Goal: Task Accomplishment & Management: Manage account settings

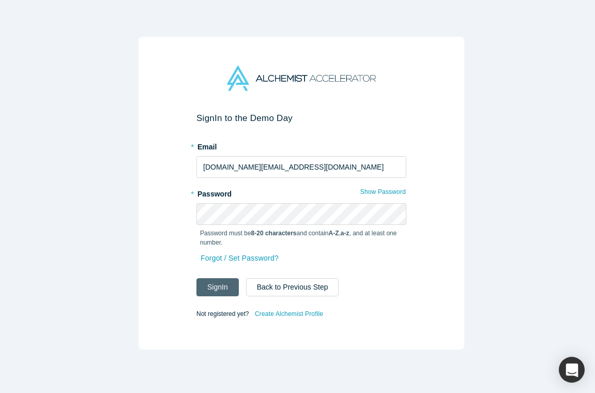
click at [219, 280] on button "Sign In" at bounding box center [217, 287] width 42 height 18
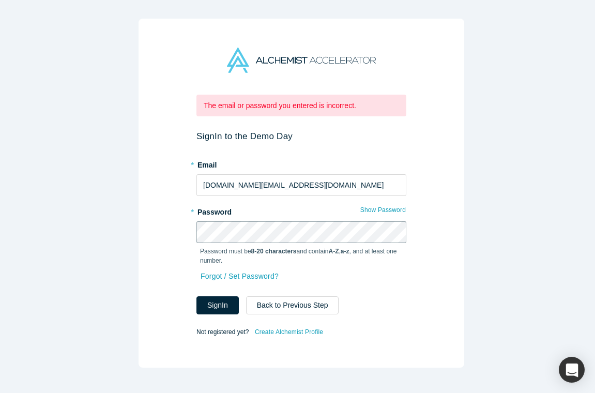
click at [168, 229] on div "The email or password you entered is incorrect. Sign In to the Demo Day * Email…" at bounding box center [300, 193] width 325 height 349
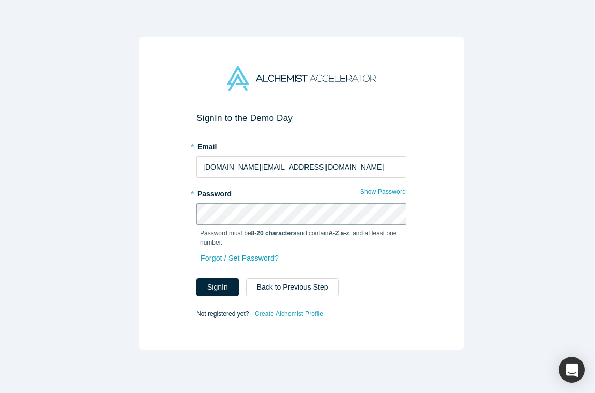
click at [196, 278] on button "Sign In" at bounding box center [217, 287] width 42 height 18
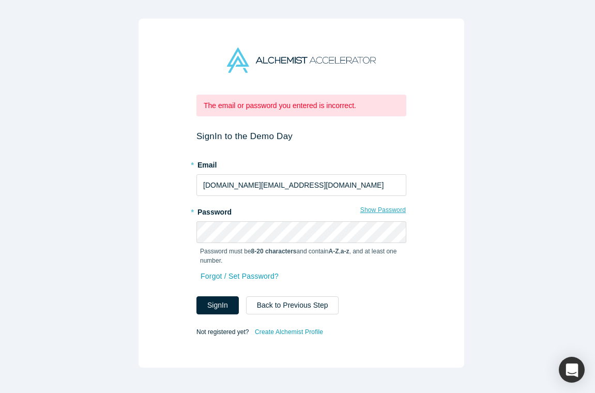
click at [371, 210] on button "Show Password" at bounding box center [383, 209] width 46 height 13
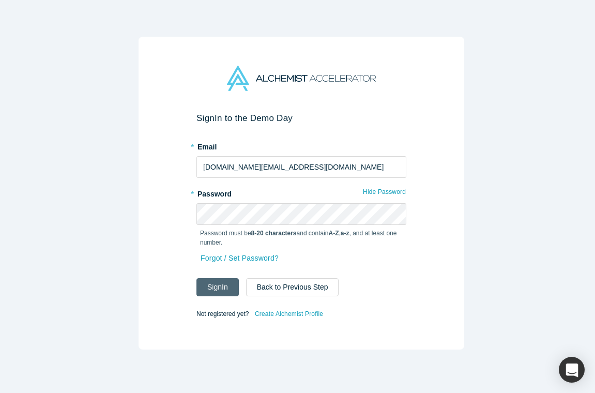
click at [225, 284] on button "Sign In" at bounding box center [217, 287] width 42 height 18
